Goal: Information Seeking & Learning: Check status

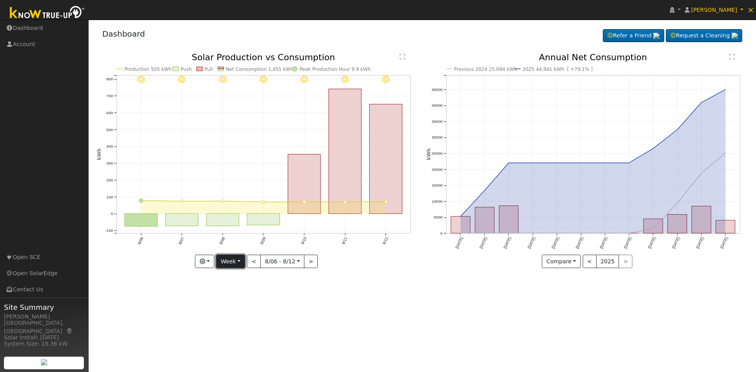
click at [233, 256] on button "Week" at bounding box center [230, 261] width 29 height 13
click at [246, 311] on link "Year" at bounding box center [244, 311] width 55 height 11
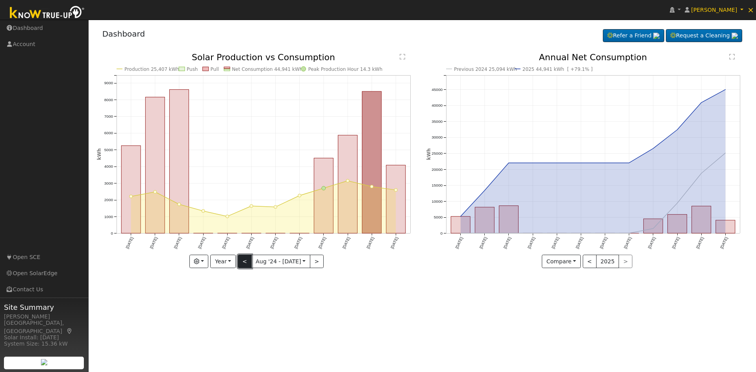
click at [248, 261] on button "<" at bounding box center [245, 261] width 14 height 13
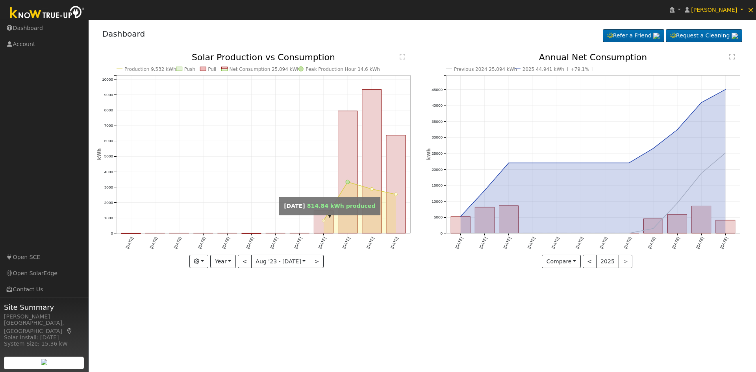
click at [323, 220] on circle "onclick=""" at bounding box center [323, 220] width 3 height 3
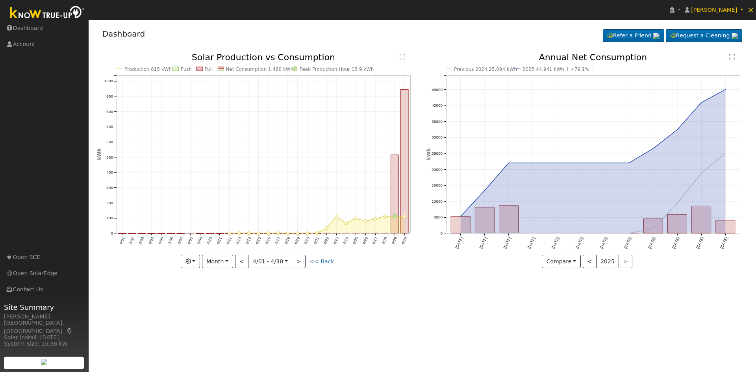
click at [323, 220] on div at bounding box center [257, 160] width 321 height 215
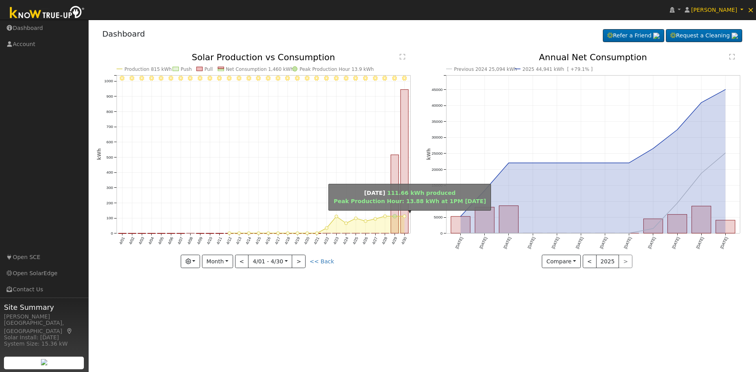
click at [395, 215] on circle "onclick=""" at bounding box center [395, 217] width 4 height 4
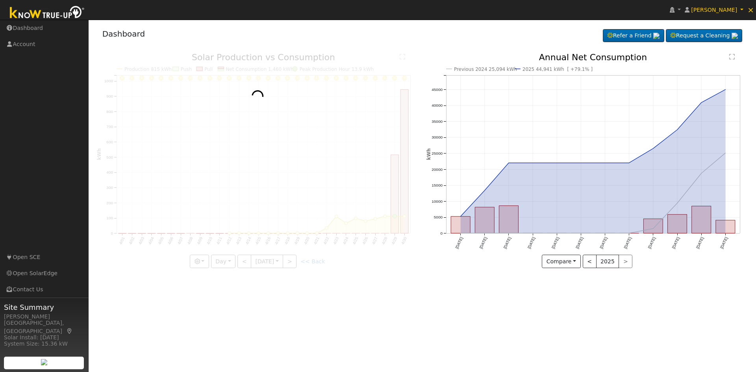
click at [395, 215] on div at bounding box center [257, 160] width 321 height 215
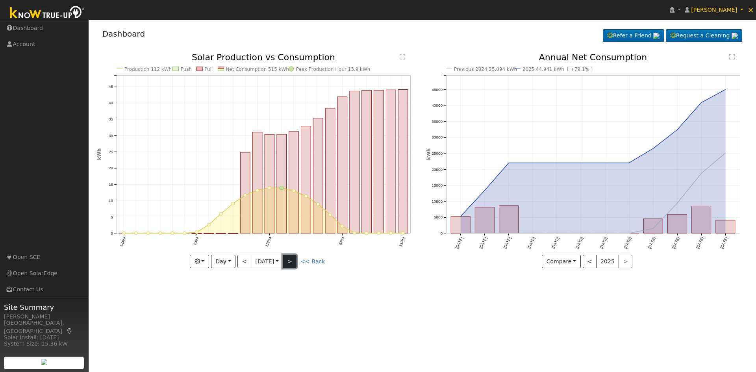
click at [295, 259] on button ">" at bounding box center [290, 261] width 14 height 13
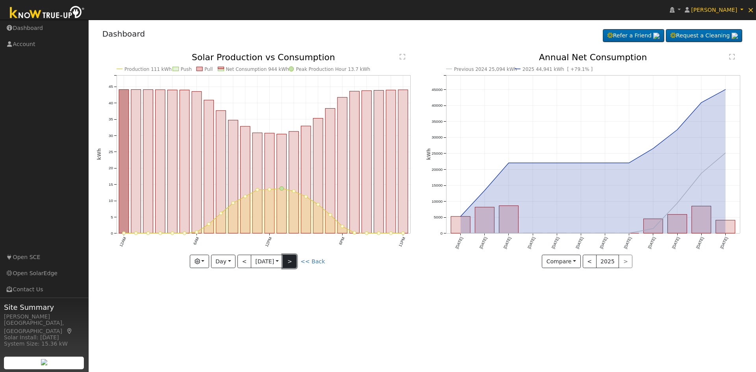
click at [295, 259] on button ">" at bounding box center [290, 261] width 14 height 13
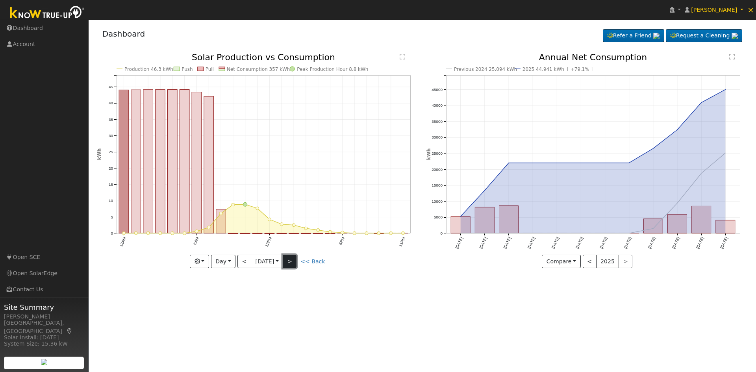
click at [290, 259] on button ">" at bounding box center [290, 261] width 14 height 13
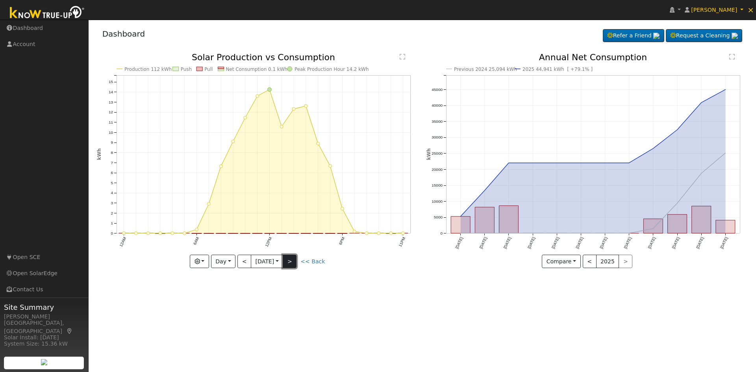
click at [291, 259] on button ">" at bounding box center [290, 261] width 14 height 13
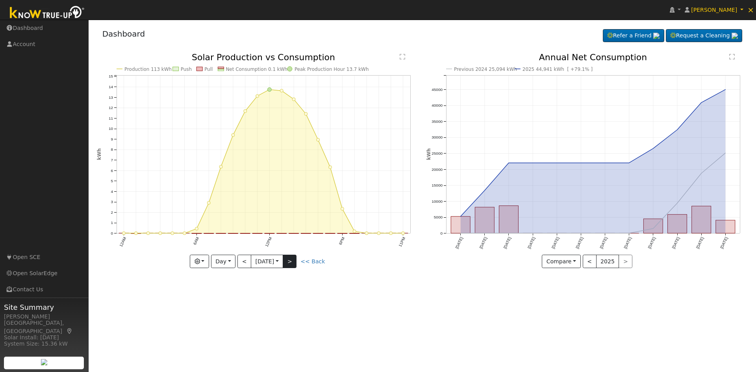
click at [291, 259] on div "Production 113 kWh Push Pull Net Consumption 0.1 kWh Peak Production Hour 13.7 …" at bounding box center [257, 160] width 321 height 215
click at [291, 259] on button ">" at bounding box center [290, 261] width 14 height 13
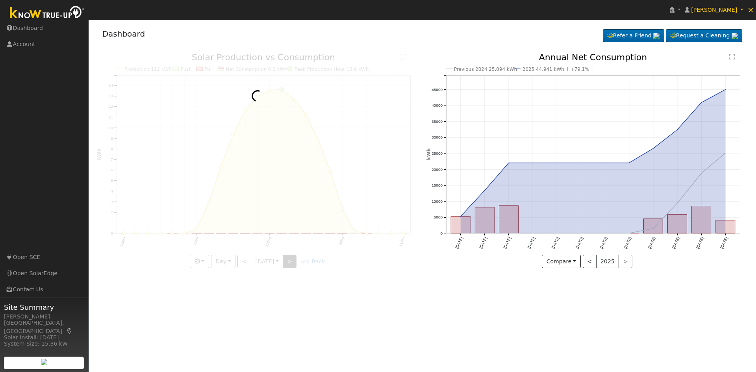
click at [291, 259] on div at bounding box center [257, 160] width 321 height 215
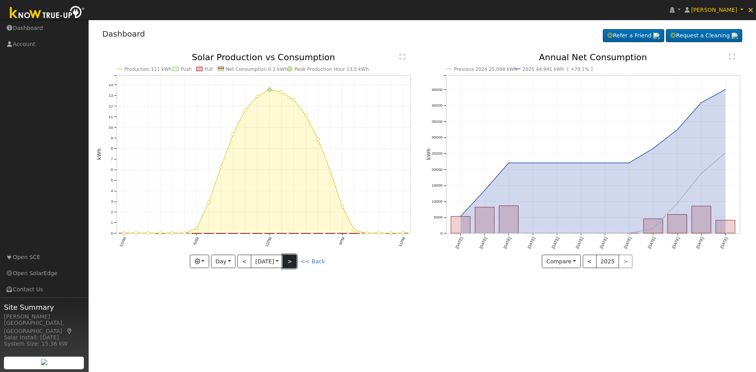
click at [291, 259] on button ">" at bounding box center [290, 261] width 14 height 13
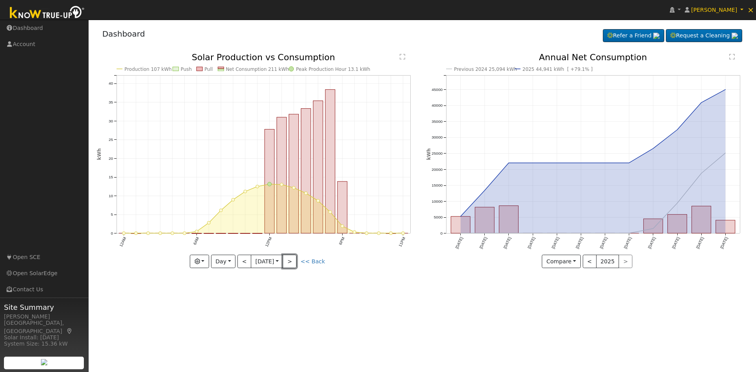
click at [292, 259] on button ">" at bounding box center [290, 261] width 14 height 13
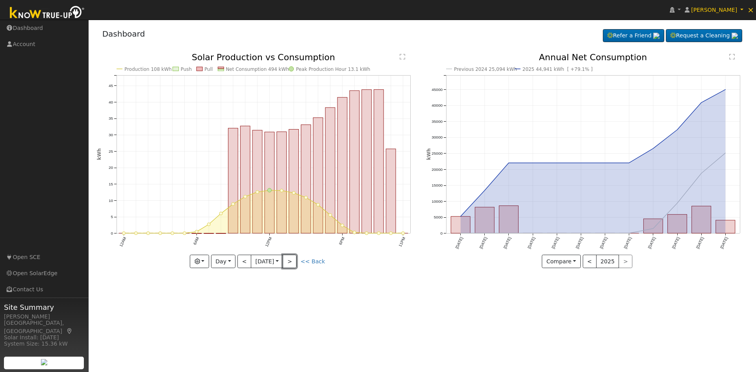
click at [292, 259] on button ">" at bounding box center [290, 261] width 14 height 13
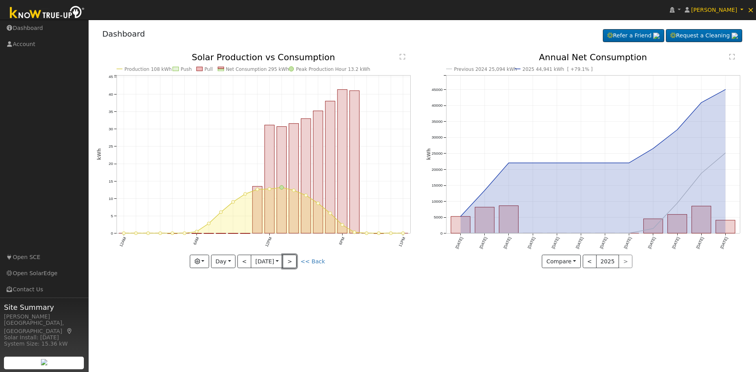
click at [292, 259] on button ">" at bounding box center [290, 261] width 14 height 13
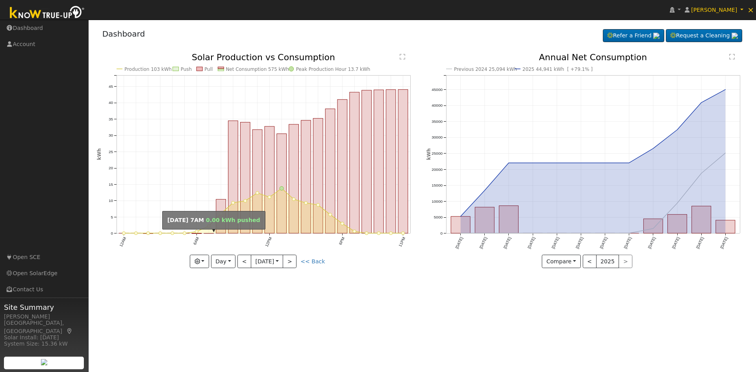
click at [209, 233] on rect "onclick=""" at bounding box center [209, 233] width 10 height 0
click at [292, 260] on button ">" at bounding box center [290, 261] width 14 height 13
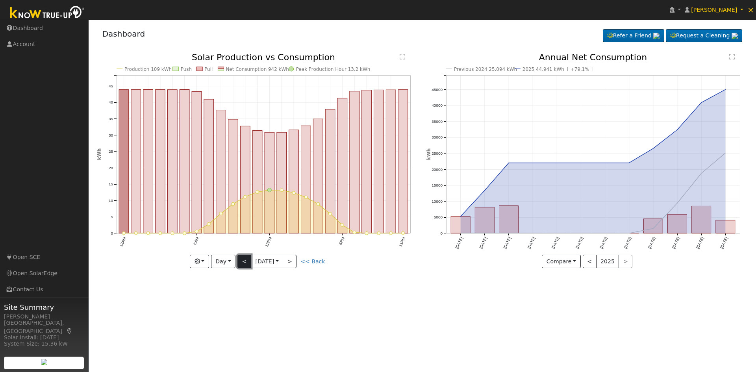
click at [243, 259] on button "<" at bounding box center [244, 261] width 14 height 13
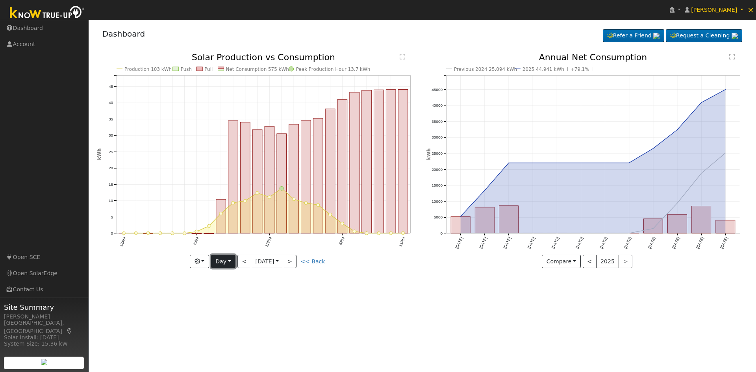
click at [227, 261] on button "Day" at bounding box center [223, 261] width 24 height 13
click at [232, 288] on link "Week" at bounding box center [238, 288] width 55 height 11
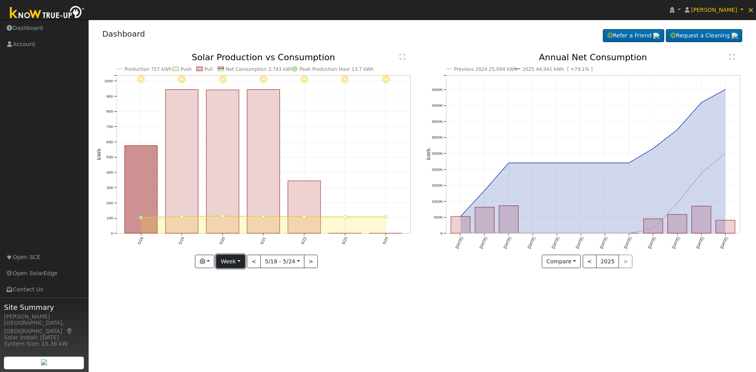
click at [232, 263] on button "Week" at bounding box center [230, 261] width 29 height 13
click at [239, 309] on link "Year" at bounding box center [244, 311] width 55 height 11
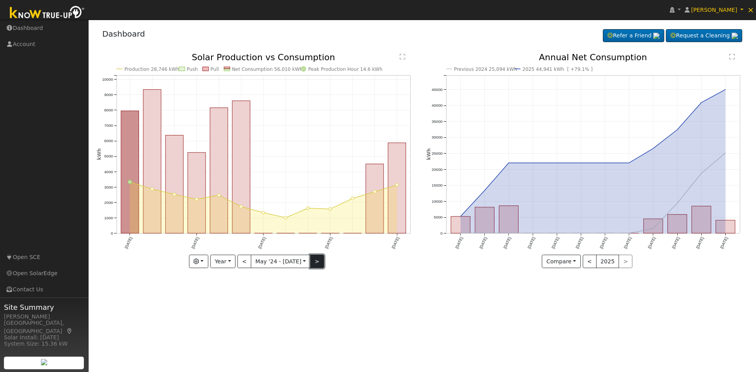
click at [319, 261] on button ">" at bounding box center [317, 261] width 14 height 13
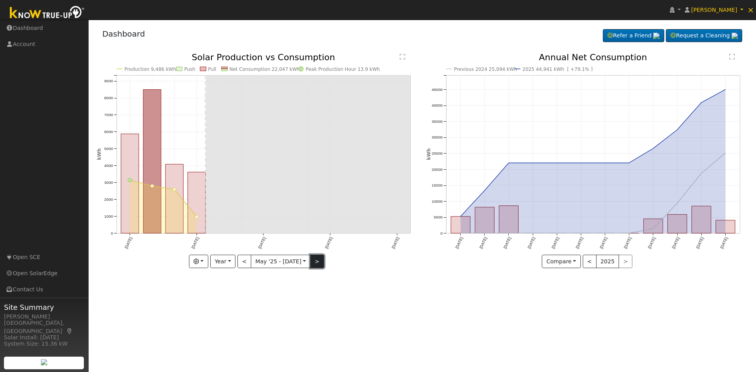
click at [313, 259] on button ">" at bounding box center [317, 261] width 14 height 13
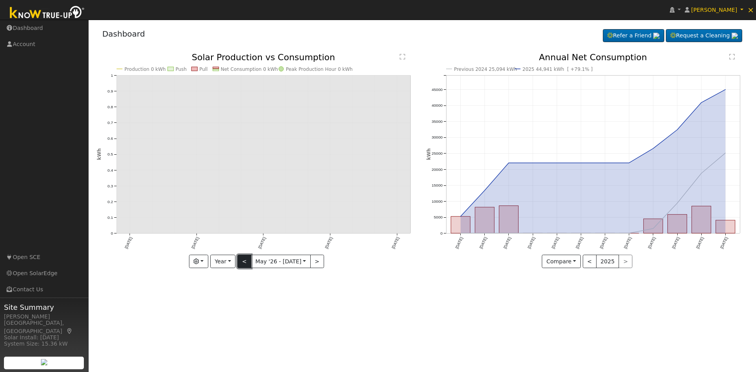
click at [246, 261] on button "<" at bounding box center [244, 261] width 14 height 13
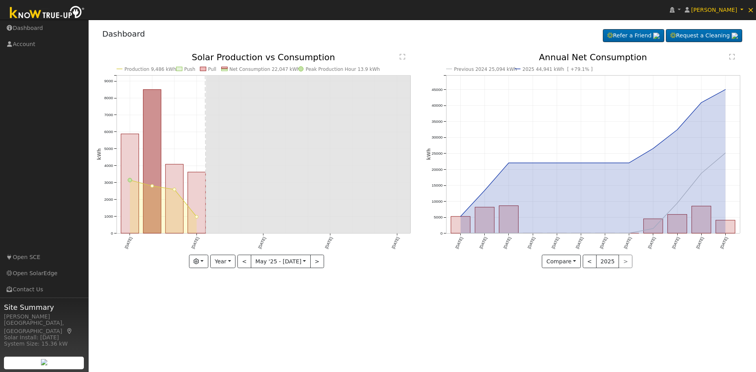
click at [323, 300] on div "User Profile First name Last name Email Email Notifications No Emails No Emails…" at bounding box center [422, 196] width 667 height 352
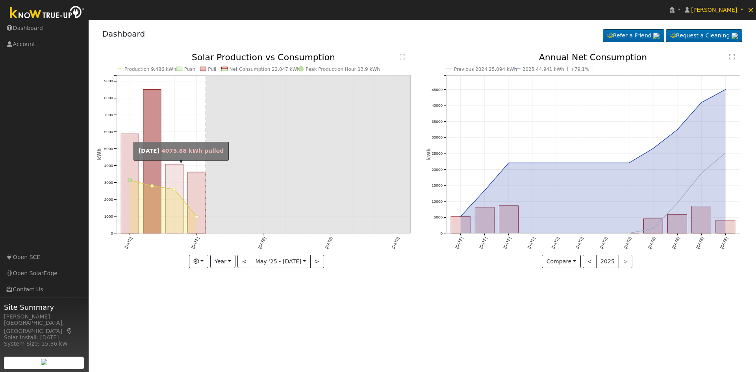
click at [175, 217] on rect "onclick=""" at bounding box center [174, 198] width 18 height 69
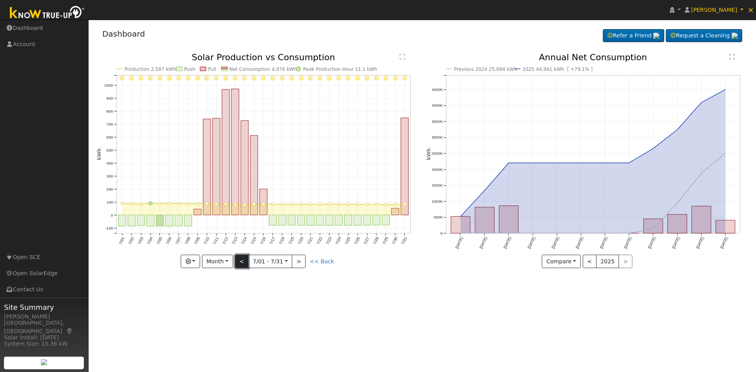
click at [240, 262] on button "<" at bounding box center [242, 261] width 14 height 13
type input "[DATE]"
